Goal: Information Seeking & Learning: Compare options

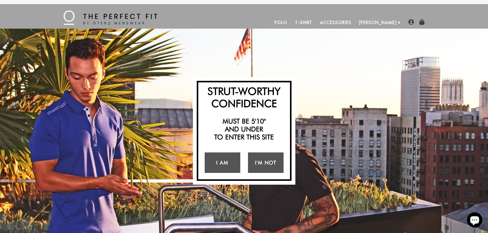
click at [328, 87] on div "Strut-Worthy Confidence Must be 5'10" and under to enter this site I Am I'm Not…" at bounding box center [244, 131] width 488 height 205
click at [221, 163] on link "I Am" at bounding box center [223, 163] width 36 height 20
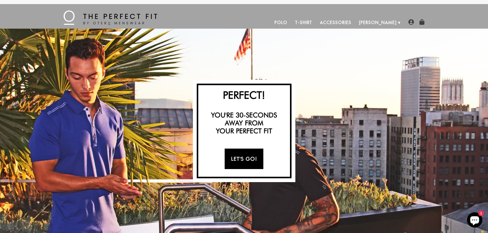
click at [241, 155] on link "Let's Go!" at bounding box center [243, 159] width 39 height 20
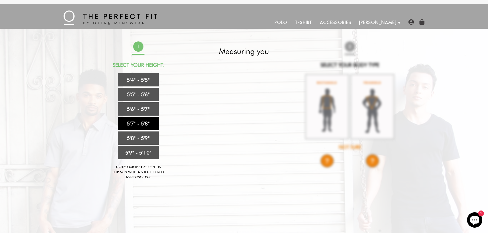
click at [142, 125] on link "5'7" - 5'8"" at bounding box center [138, 123] width 41 height 13
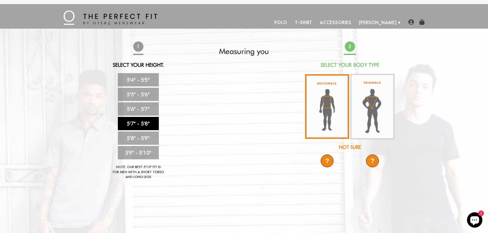
click at [335, 105] on img at bounding box center [327, 106] width 44 height 65
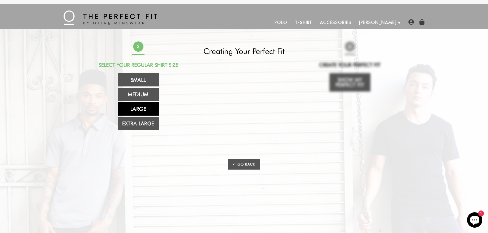
click at [141, 112] on link "Large" at bounding box center [138, 108] width 41 height 13
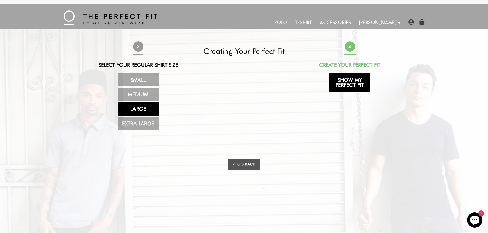
click at [359, 85] on link "Show My Perfect Fit" at bounding box center [349, 82] width 41 height 18
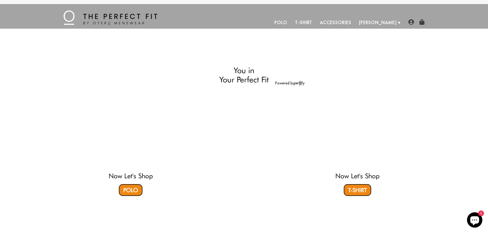
select select "57-58"
select select "L"
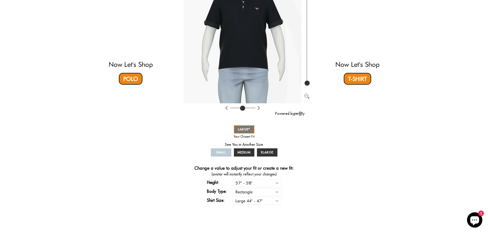
scroll to position [77, 0]
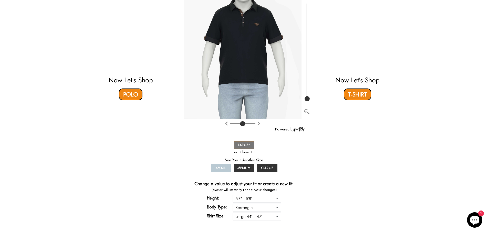
click at [223, 168] on span "SMALL" at bounding box center [221, 168] width 10 height 4
click at [242, 168] on span "MEDIUM" at bounding box center [243, 168] width 13 height 4
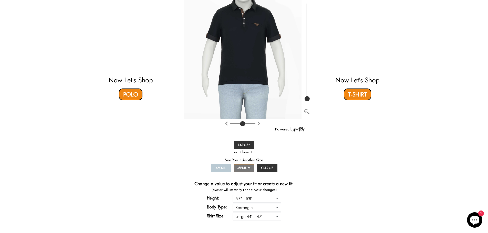
click at [225, 167] on span "SMALL" at bounding box center [221, 168] width 10 height 4
click at [263, 166] on span "XLARGE" at bounding box center [267, 168] width 13 height 4
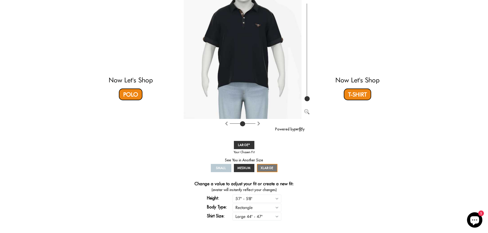
click at [222, 168] on span "SMALL" at bounding box center [221, 168] width 10 height 4
drag, startPoint x: 233, startPoint y: 143, endPoint x: 238, endPoint y: 143, distance: 4.9
click at [234, 143] on div "SMALL MEDIUM LARGE XLARGE" at bounding box center [243, 157] width 69 height 34
click at [243, 144] on span "LARGE" at bounding box center [244, 145] width 12 height 4
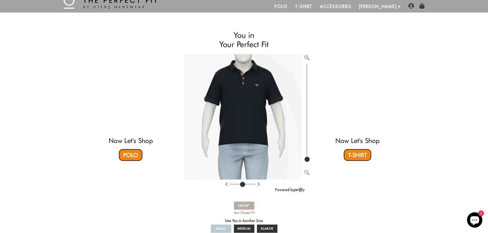
scroll to position [0, 0]
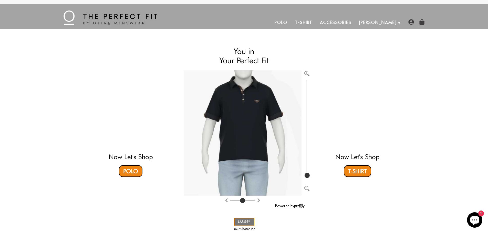
click at [291, 23] on link "Polo" at bounding box center [281, 22] width 20 height 12
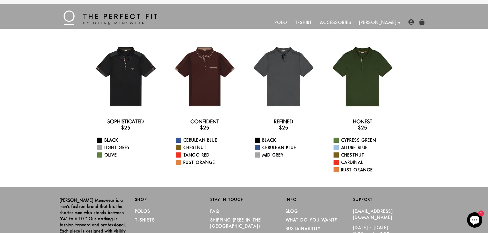
click at [316, 19] on link "T-Shirt" at bounding box center [303, 22] width 25 height 12
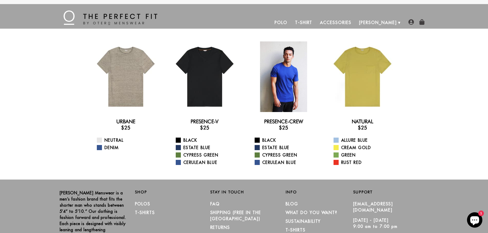
click at [271, 88] on div at bounding box center [283, 76] width 71 height 71
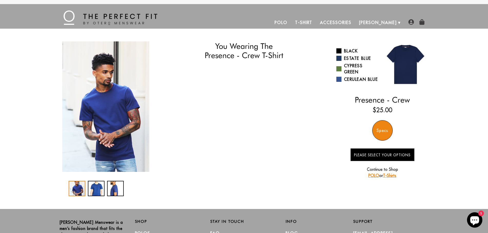
select select "57-58"
select select "L"
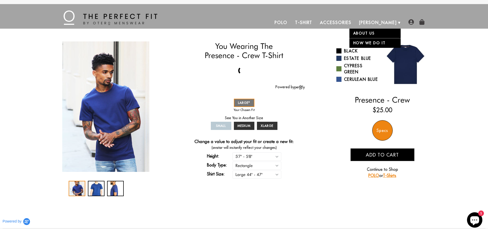
click at [365, 31] on link "About Us" at bounding box center [374, 33] width 51 height 9
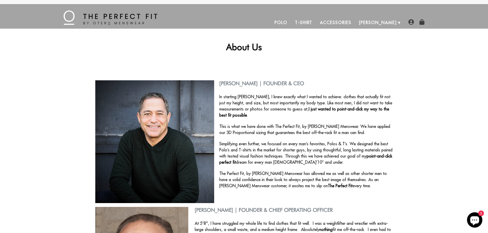
click at [355, 20] on link "Accessories" at bounding box center [335, 22] width 39 height 12
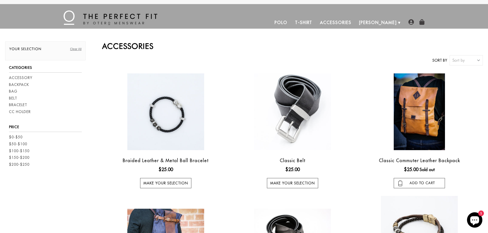
click at [291, 22] on link "Polo" at bounding box center [281, 22] width 20 height 12
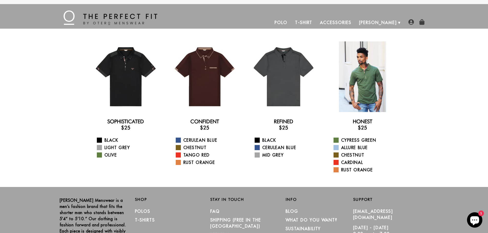
click at [363, 66] on div at bounding box center [362, 76] width 71 height 71
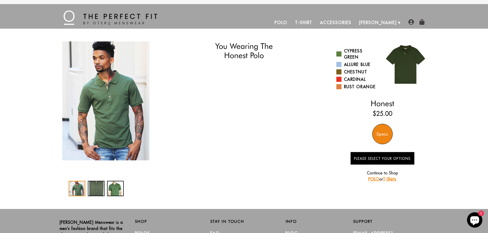
select select "57-58"
select select "L"
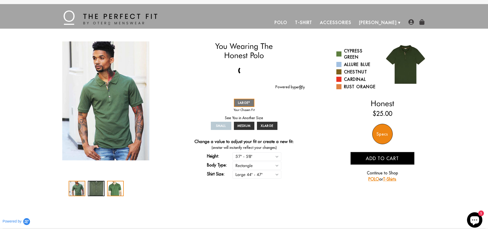
click at [113, 188] on div "3 / 3" at bounding box center [115, 188] width 17 height 15
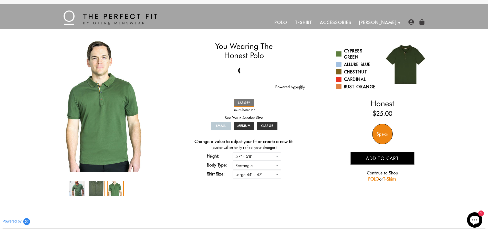
click at [96, 191] on div "2 / 3" at bounding box center [96, 188] width 17 height 15
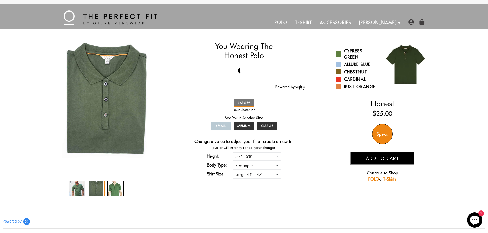
click at [77, 186] on div "1 / 3" at bounding box center [77, 188] width 17 height 15
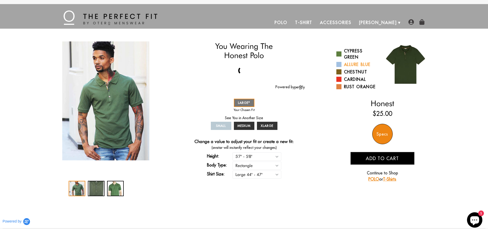
click at [359, 64] on link "Allure Blue" at bounding box center [357, 64] width 42 height 6
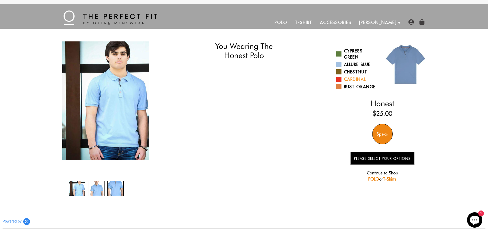
select select "57-58"
select select "L"
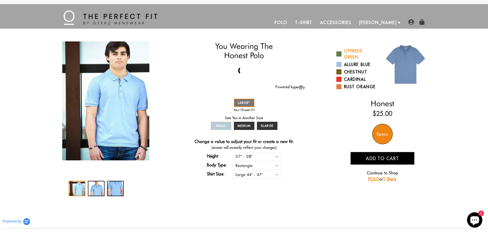
click at [351, 52] on link "Cypress Green" at bounding box center [357, 54] width 42 height 12
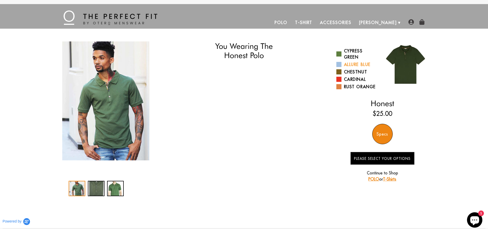
select select "57-58"
select select "L"
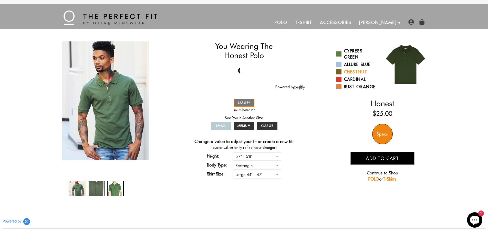
click at [352, 71] on link "Chestnut" at bounding box center [357, 72] width 42 height 6
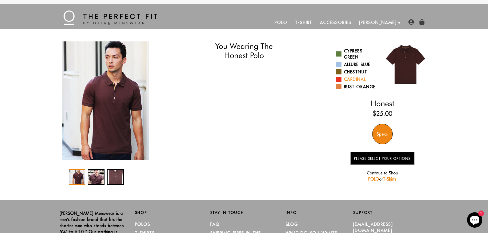
select select "57-58"
select select "L"
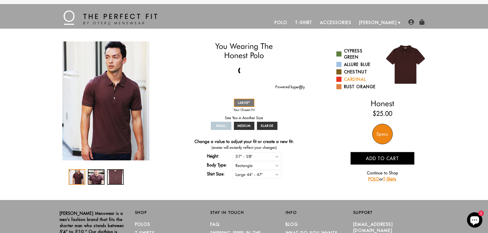
click at [353, 80] on link "Cardinal" at bounding box center [357, 79] width 42 height 6
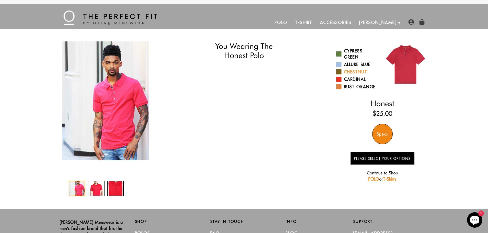
click at [350, 72] on link "Chestnut" at bounding box center [357, 72] width 42 height 6
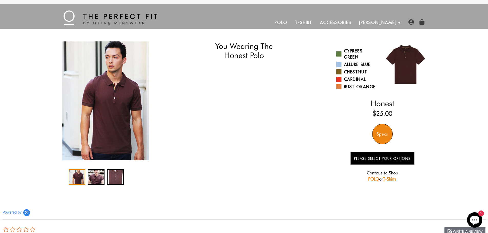
select select "57-58"
select select "L"
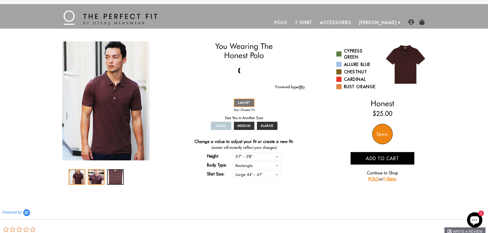
click at [99, 175] on div "2 / 3" at bounding box center [96, 176] width 17 height 15
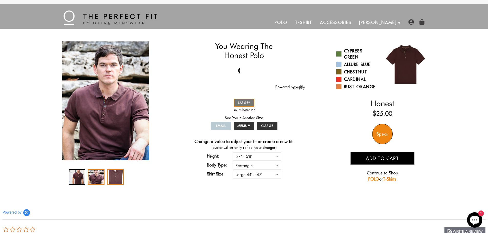
click at [112, 179] on div "3 / 3" at bounding box center [115, 176] width 17 height 15
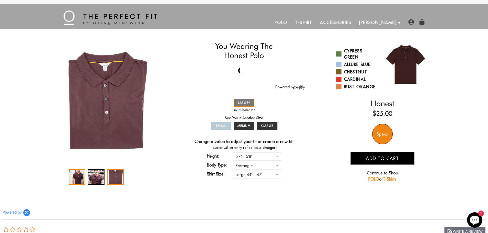
click at [76, 178] on div "1 / 3" at bounding box center [77, 176] width 17 height 15
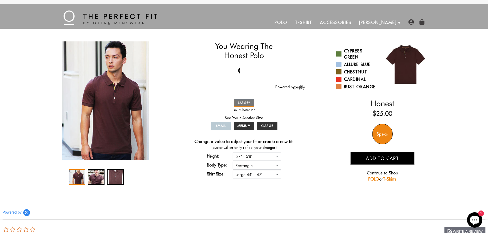
click at [267, 165] on select "Rectangle Triangle" at bounding box center [256, 166] width 49 height 8
select select "triangle"
click at [232, 162] on select "Rectangle Triangle" at bounding box center [256, 166] width 49 height 8
select select "57-58"
select select "triangle"
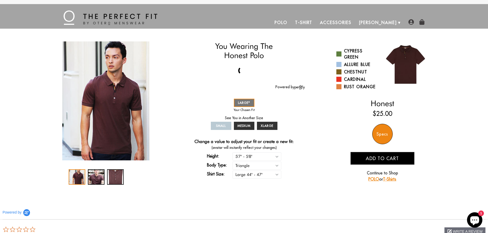
select select "L"
click at [263, 166] on select "Rectangle Triangle" at bounding box center [256, 166] width 49 height 8
select select "rectangle"
click at [232, 162] on select "Rectangle Triangle" at bounding box center [256, 166] width 49 height 8
click at [292, 169] on div "Change a value to adjust your fit or create a new fit: (avatar will instantly r…" at bounding box center [244, 159] width 122 height 41
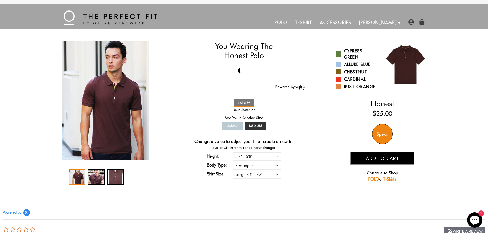
select select "57-58"
select select "L"
click at [291, 24] on link "Polo" at bounding box center [281, 22] width 20 height 12
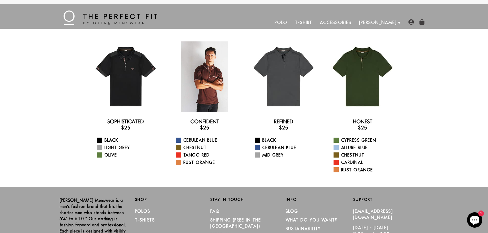
click at [202, 81] on div at bounding box center [204, 76] width 71 height 71
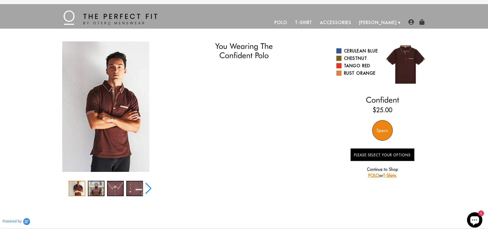
select select "57-58"
select select "L"
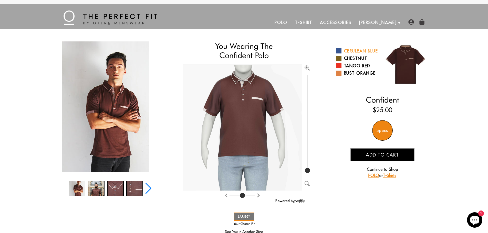
click at [347, 53] on link "Cerulean Blue" at bounding box center [357, 51] width 42 height 6
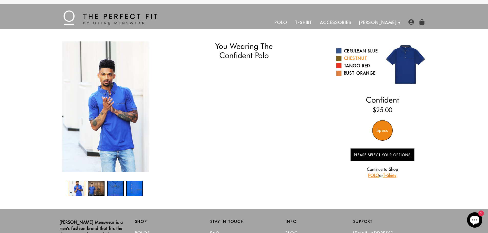
select select "57-58"
select select "L"
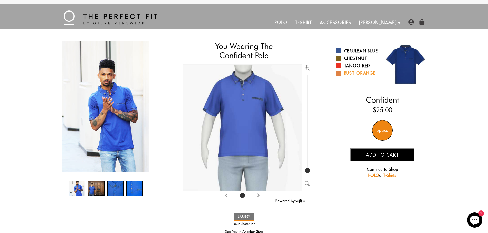
click at [356, 76] on link "Rust Orange" at bounding box center [357, 73] width 42 height 6
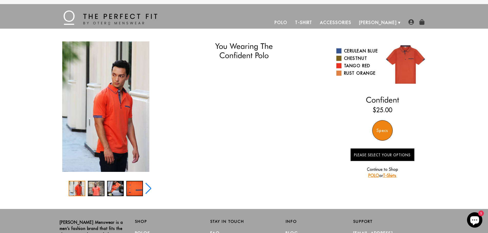
select select "57-58"
select select "L"
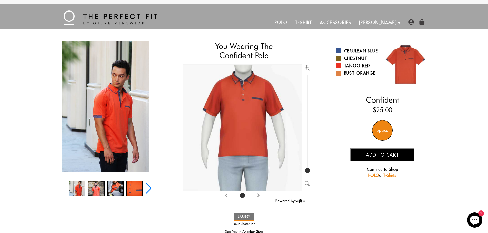
click at [291, 22] on link "Polo" at bounding box center [281, 22] width 20 height 12
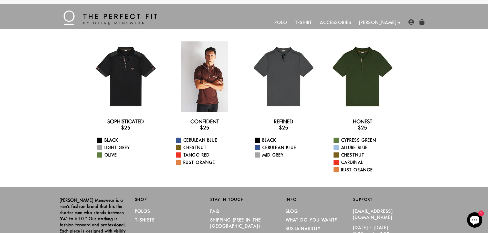
drag, startPoint x: 127, startPoint y: 85, endPoint x: 169, endPoint y: 83, distance: 42.5
click at [127, 85] on div at bounding box center [125, 76] width 71 height 71
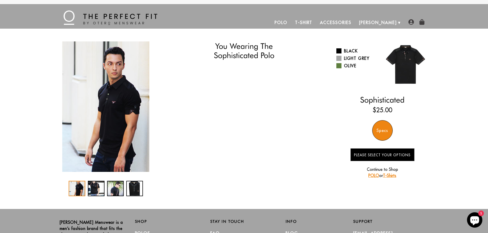
select select "57-58"
select select "L"
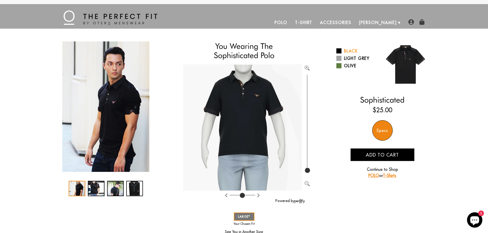
click at [347, 51] on link "Black" at bounding box center [357, 51] width 42 height 6
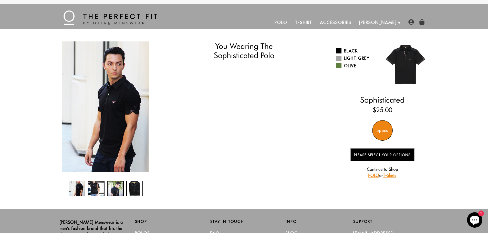
click at [348, 60] on link "Light Grey" at bounding box center [357, 58] width 42 height 6
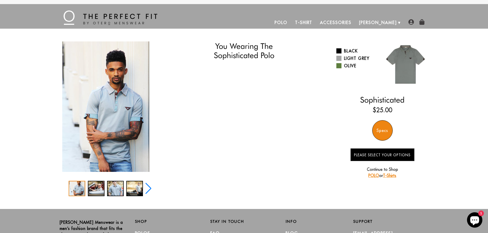
select select "57-58"
select select "L"
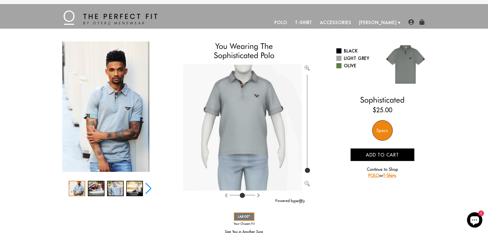
click at [291, 22] on link "Polo" at bounding box center [281, 22] width 20 height 12
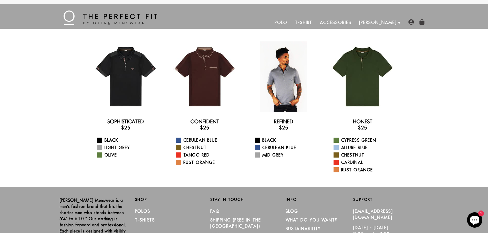
click at [291, 79] on div at bounding box center [283, 76] width 71 height 71
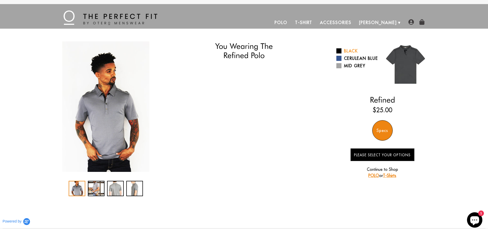
click at [355, 50] on link "Black" at bounding box center [357, 51] width 42 height 6
select select "57-58"
select select "L"
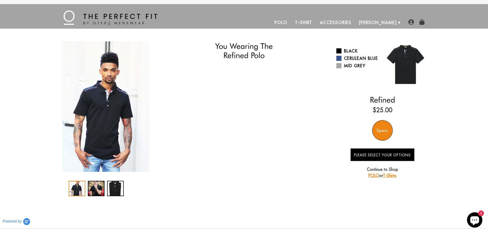
select select "57-58"
select select "L"
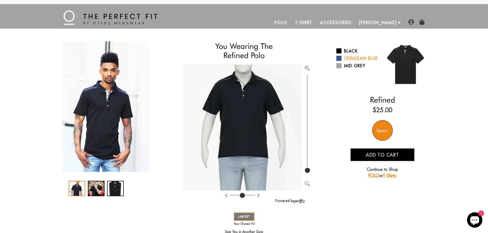
click at [356, 60] on link "Cerulean Blue" at bounding box center [357, 58] width 42 height 6
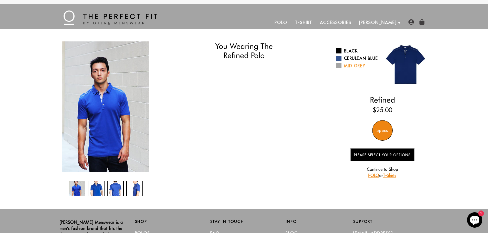
click at [348, 69] on link "Mid Grey" at bounding box center [357, 66] width 42 height 6
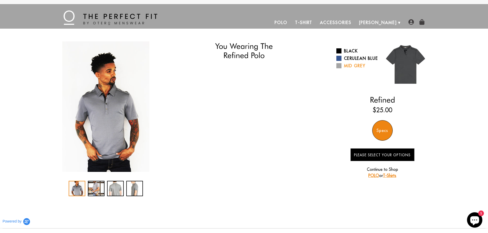
select select "57-58"
select select "L"
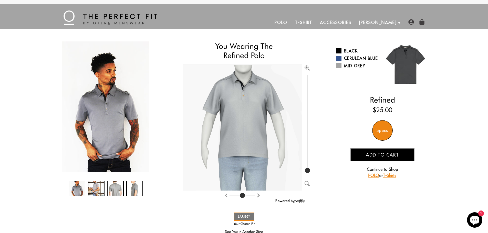
click at [316, 22] on link "T-Shirt" at bounding box center [303, 22] width 25 height 12
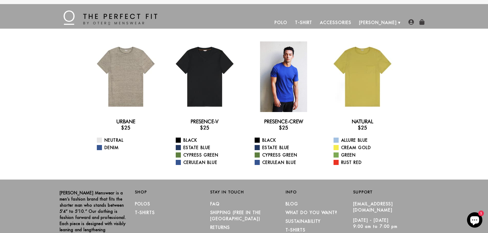
click at [288, 70] on div at bounding box center [283, 76] width 71 height 71
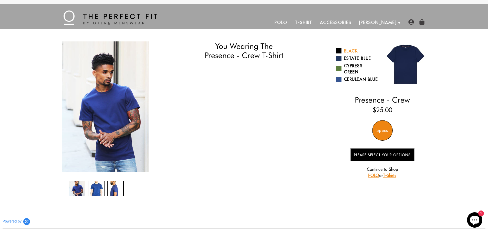
select select "57-58"
select select "L"
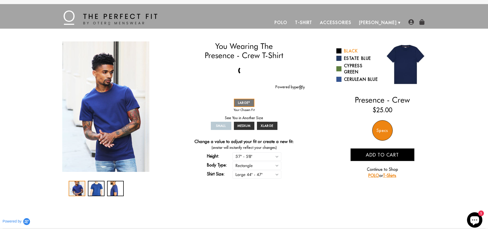
click at [348, 50] on link "Black" at bounding box center [357, 51] width 42 height 6
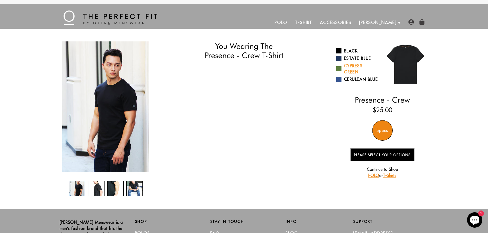
select select "57-58"
select select "L"
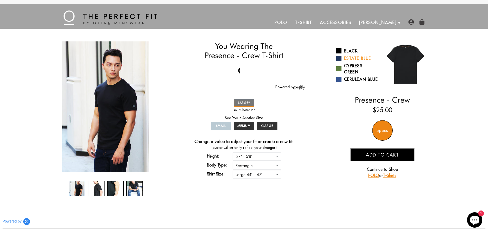
click at [353, 59] on link "Estate Blue" at bounding box center [357, 58] width 42 height 6
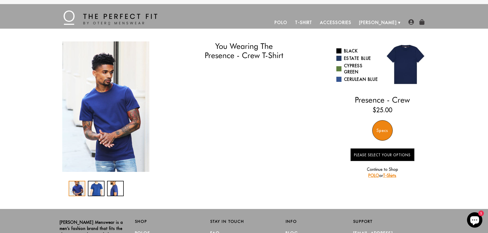
click at [350, 66] on link "Cypress Green" at bounding box center [357, 69] width 42 height 12
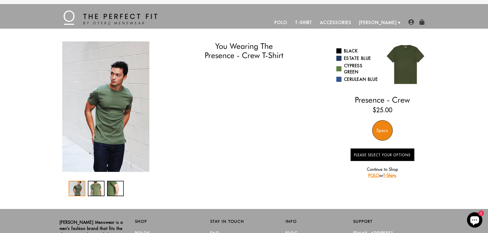
select select "57-58"
select select "L"
